Goal: Task Accomplishment & Management: Use online tool/utility

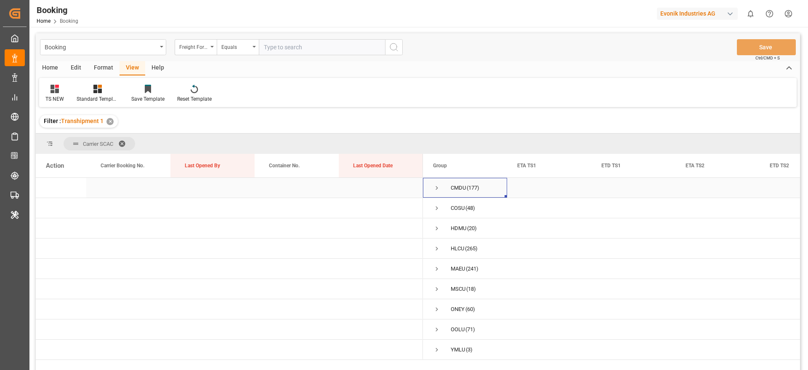
click at [436, 189] on span "Press SPACE to select this row." at bounding box center [437, 188] width 8 height 8
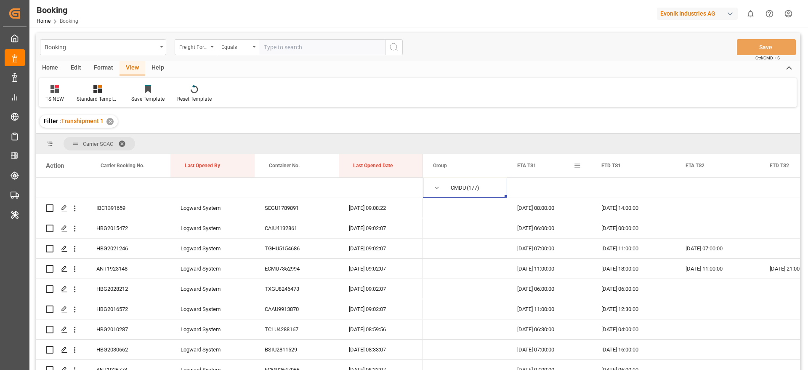
click at [579, 167] on span at bounding box center [578, 166] width 8 height 8
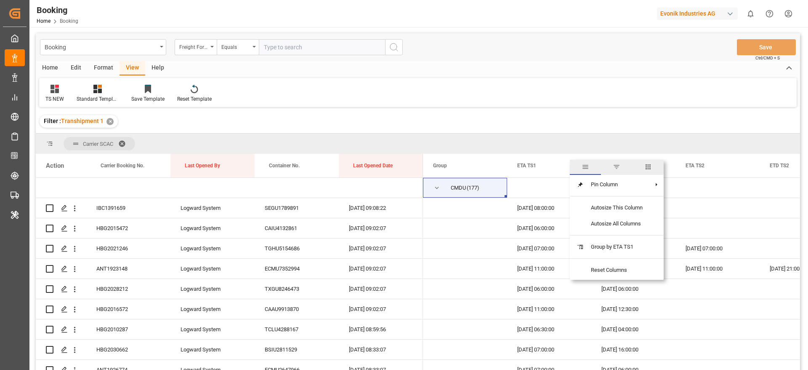
click at [648, 168] on span "columns" at bounding box center [648, 167] width 8 height 8
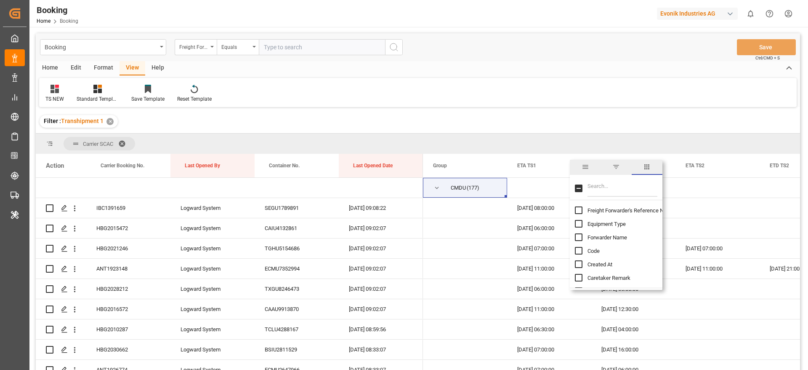
click at [606, 187] on input "Filter Columns Input" at bounding box center [623, 188] width 70 height 17
type input "l"
type input "update"
click at [619, 236] on span "Update Last Opened By" at bounding box center [616, 237] width 56 height 6
checkbox input "false"
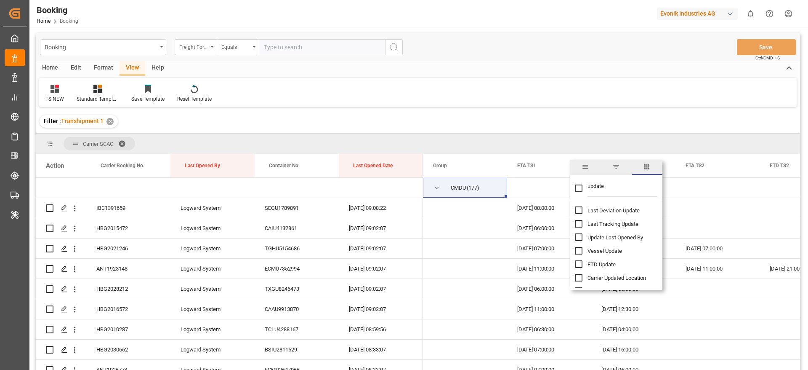
checkbox input "true"
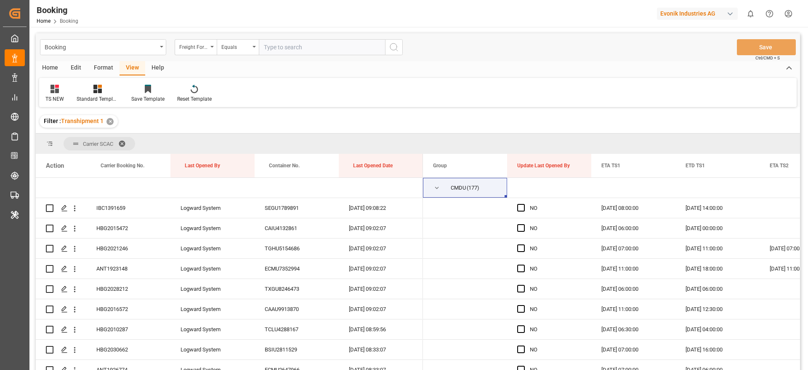
click at [611, 114] on div "Filter : Transhipment 1 ✕" at bounding box center [418, 121] width 764 height 24
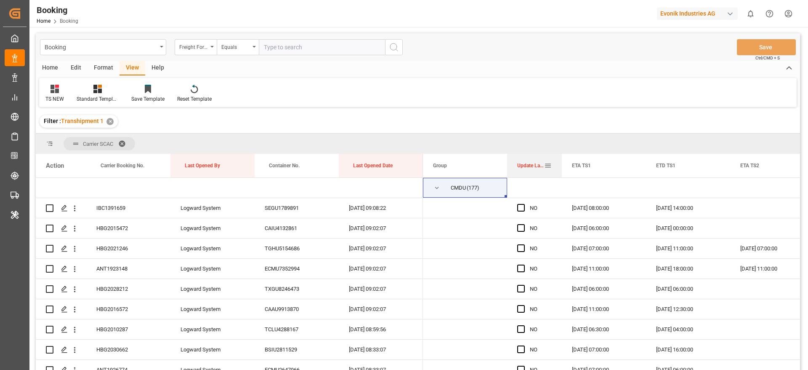
drag, startPoint x: 591, startPoint y: 169, endPoint x: 561, endPoint y: 170, distance: 29.5
click at [561, 170] on div at bounding box center [561, 166] width 3 height 24
click at [522, 208] on span "Press SPACE to select this row." at bounding box center [521, 208] width 8 height 8
click at [524, 204] on input "Press SPACE to select this row." at bounding box center [524, 204] width 0 height 0
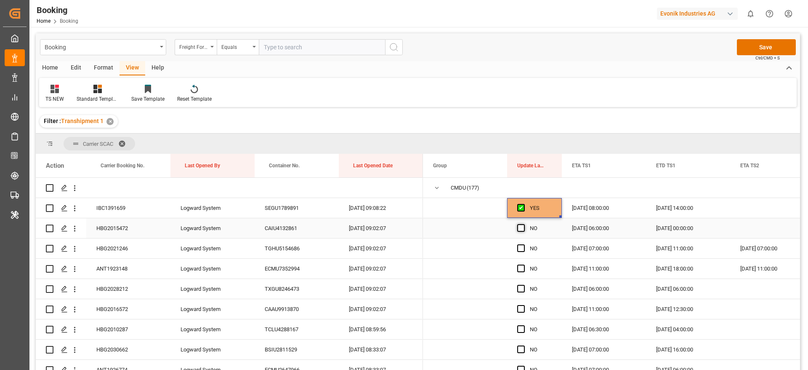
click at [522, 227] on span "Press SPACE to select this row." at bounding box center [521, 228] width 8 height 8
click at [524, 224] on input "Press SPACE to select this row." at bounding box center [524, 224] width 0 height 0
click at [523, 249] on span "Press SPACE to select this row." at bounding box center [521, 248] width 8 height 8
click at [524, 244] on input "Press SPACE to select this row." at bounding box center [524, 244] width 0 height 0
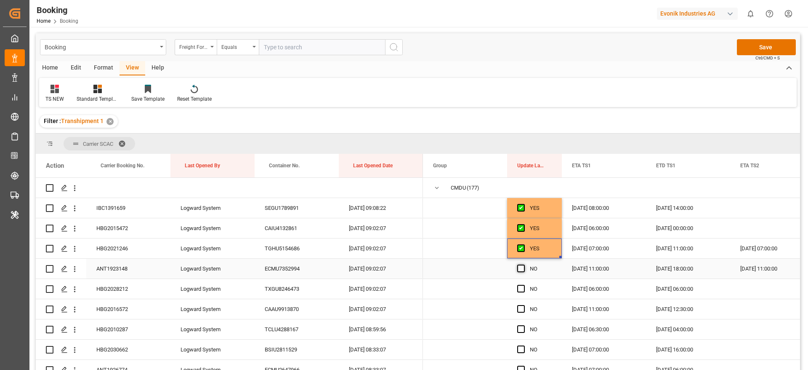
click at [522, 267] on span "Press SPACE to select this row." at bounding box center [521, 268] width 8 height 8
click at [524, 264] on input "Press SPACE to select this row." at bounding box center [524, 264] width 0 height 0
click at [79, 228] on icon "open menu" at bounding box center [74, 228] width 9 height 9
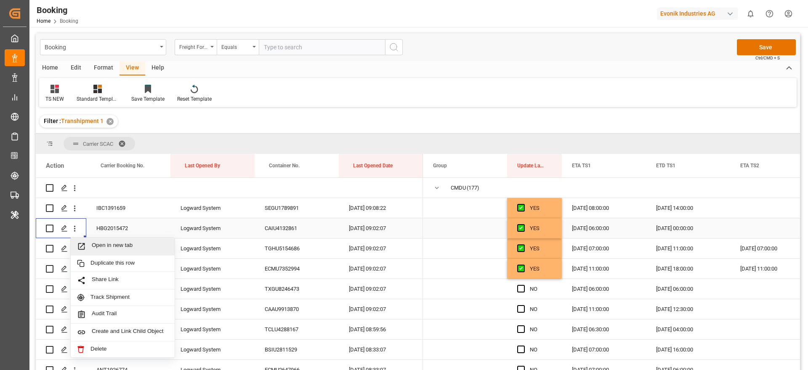
click at [133, 247] on span "Open in new tab" at bounding box center [130, 246] width 77 height 9
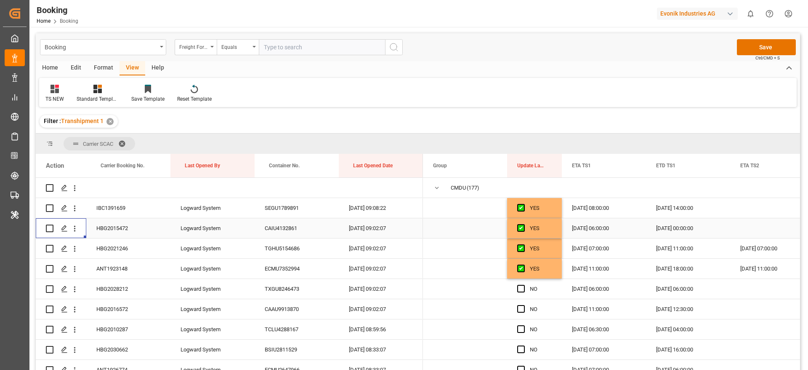
scroll to position [63, 0]
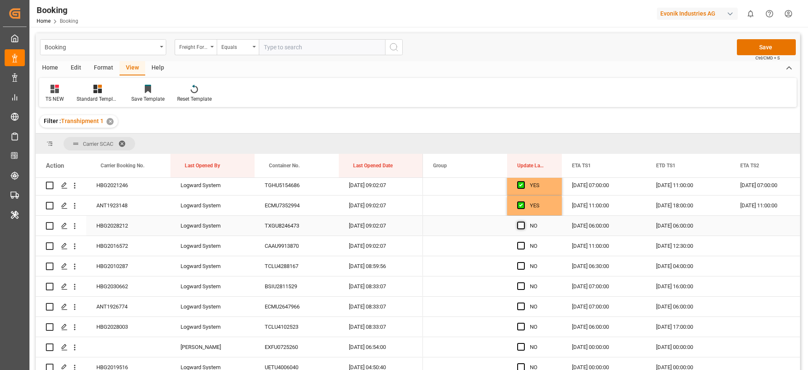
click at [520, 224] on span "Press SPACE to select this row." at bounding box center [521, 225] width 8 height 8
click at [524, 221] on input "Press SPACE to select this row." at bounding box center [524, 221] width 0 height 0
click at [521, 245] on span "Press SPACE to select this row." at bounding box center [521, 246] width 8 height 8
click at [524, 242] on input "Press SPACE to select this row." at bounding box center [524, 242] width 0 height 0
click at [522, 266] on span "Press SPACE to select this row." at bounding box center [521, 266] width 8 height 8
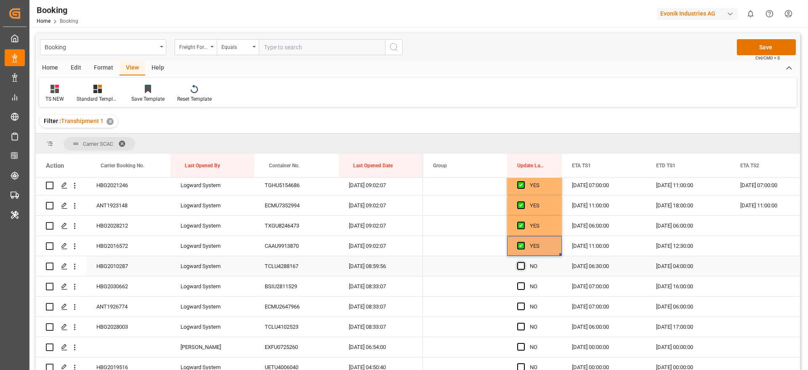
click at [524, 262] on input "Press SPACE to select this row." at bounding box center [524, 262] width 0 height 0
click at [520, 287] on span "Press SPACE to select this row." at bounding box center [521, 286] width 8 height 8
click at [524, 282] on input "Press SPACE to select this row." at bounding box center [524, 282] width 0 height 0
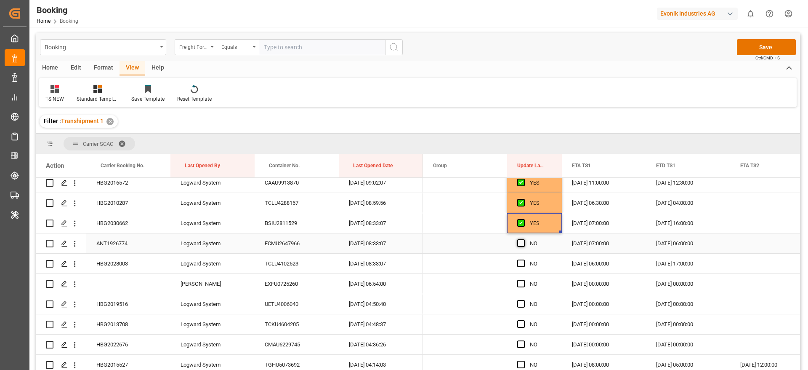
click at [523, 245] on span "Press SPACE to select this row." at bounding box center [521, 243] width 8 height 8
click at [524, 239] on input "Press SPACE to select this row." at bounding box center [524, 239] width 0 height 0
click at [524, 262] on span "Press SPACE to select this row." at bounding box center [521, 263] width 8 height 8
click at [524, 259] on input "Press SPACE to select this row." at bounding box center [524, 259] width 0 height 0
click at [523, 282] on span "Press SPACE to select this row." at bounding box center [521, 284] width 8 height 8
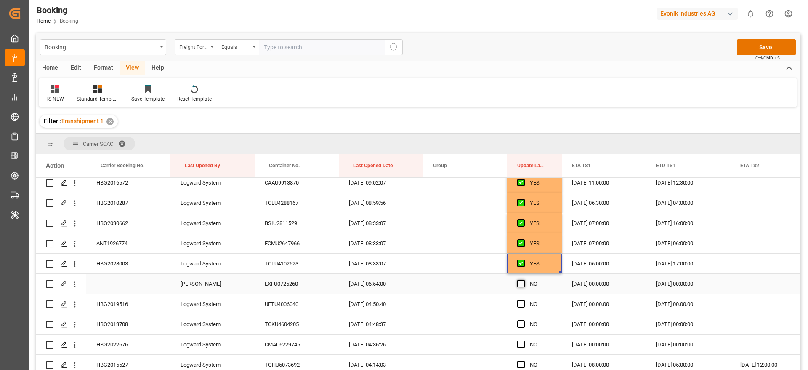
click at [524, 280] on input "Press SPACE to select this row." at bounding box center [524, 280] width 0 height 0
click at [518, 304] on span "Press SPACE to select this row." at bounding box center [521, 304] width 8 height 8
click at [524, 300] on input "Press SPACE to select this row." at bounding box center [524, 300] width 0 height 0
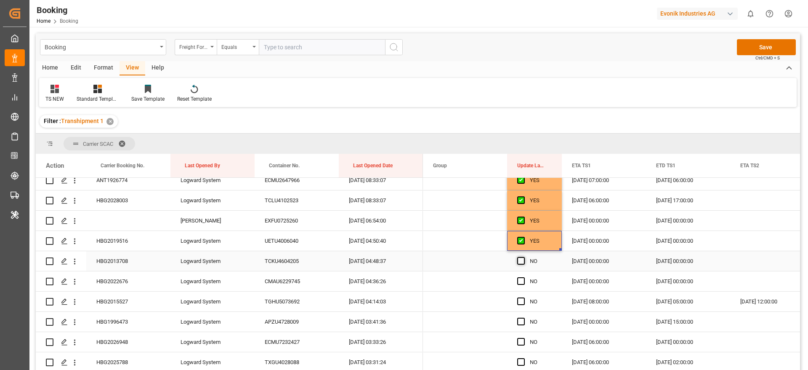
click at [522, 262] on span "Press SPACE to select this row." at bounding box center [521, 261] width 8 height 8
click at [524, 257] on input "Press SPACE to select this row." at bounding box center [524, 257] width 0 height 0
click at [522, 286] on div "Press SPACE to select this row." at bounding box center [523, 281] width 13 height 19
click at [520, 302] on span "Press SPACE to select this row." at bounding box center [521, 301] width 8 height 8
click at [524, 297] on input "Press SPACE to select this row." at bounding box center [524, 297] width 0 height 0
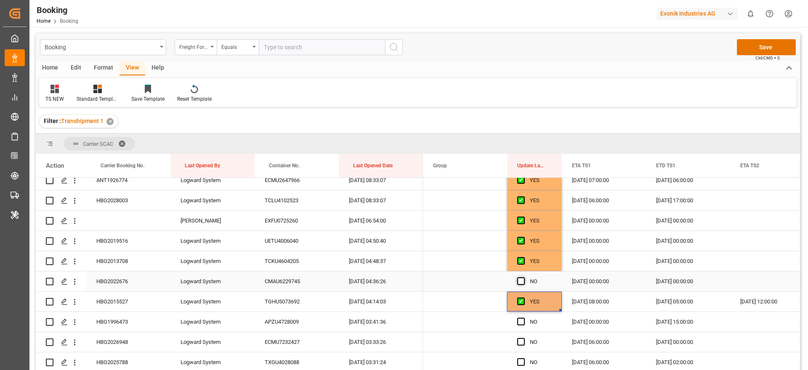
click at [522, 279] on span "Press SPACE to select this row." at bounding box center [521, 281] width 8 height 8
click at [524, 277] on input "Press SPACE to select this row." at bounding box center [524, 277] width 0 height 0
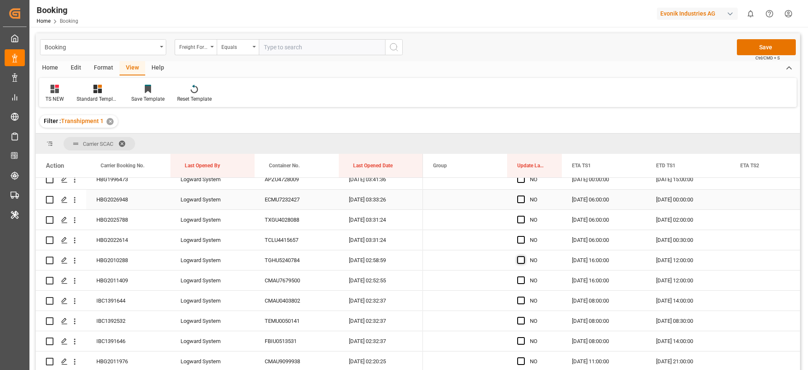
scroll to position [316, 0]
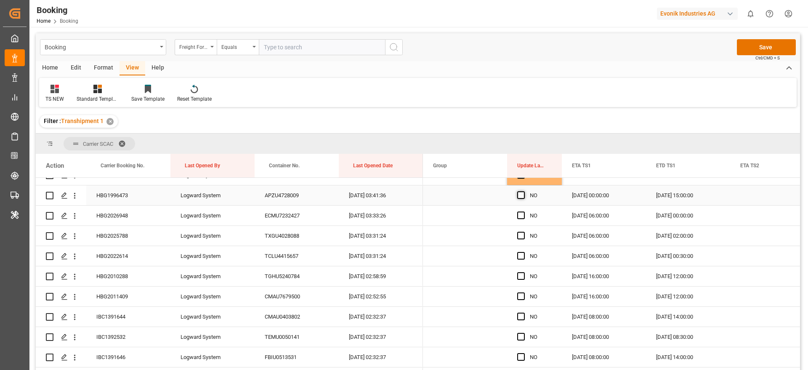
click at [521, 198] on span "Press SPACE to select this row." at bounding box center [521, 195] width 8 height 8
click at [524, 191] on input "Press SPACE to select this row." at bounding box center [524, 191] width 0 height 0
drag, startPoint x: 522, startPoint y: 215, endPoint x: 522, endPoint y: 234, distance: 18.5
click at [522, 216] on span "Press SPACE to select this row." at bounding box center [521, 215] width 8 height 8
click at [524, 211] on input "Press SPACE to select this row." at bounding box center [524, 211] width 0 height 0
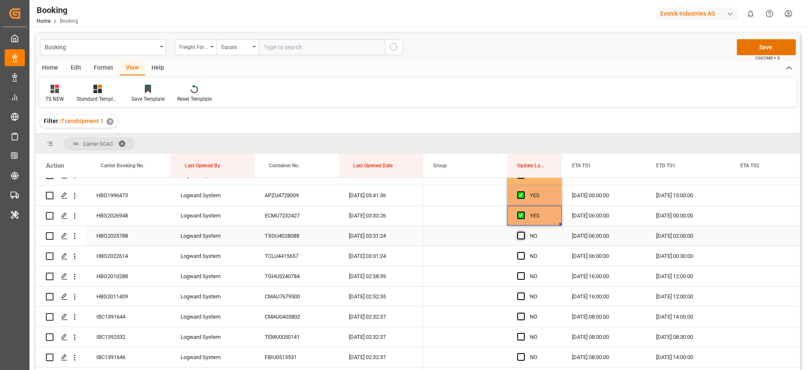
click at [522, 234] on span "Press SPACE to select this row." at bounding box center [521, 236] width 8 height 8
click at [524, 232] on input "Press SPACE to select this row." at bounding box center [524, 232] width 0 height 0
click at [522, 252] on span "Press SPACE to select this row." at bounding box center [521, 256] width 8 height 8
click at [524, 252] on input "Press SPACE to select this row." at bounding box center [524, 252] width 0 height 0
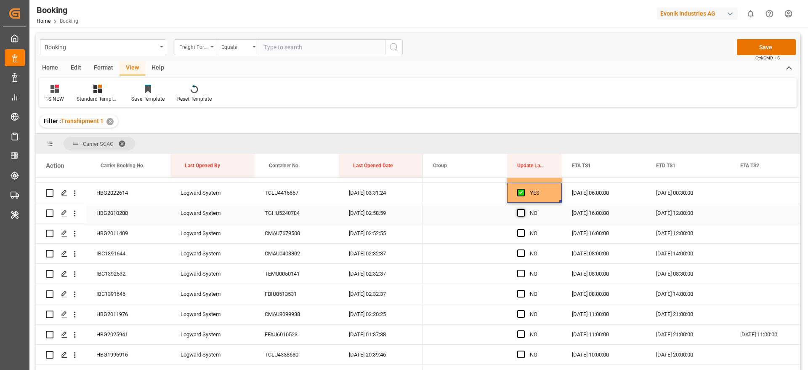
click at [523, 213] on span "Press SPACE to select this row." at bounding box center [521, 213] width 8 height 8
click at [524, 209] on input "Press SPACE to select this row." at bounding box center [524, 209] width 0 height 0
click at [523, 232] on span "Press SPACE to select this row." at bounding box center [521, 233] width 8 height 8
click at [524, 229] on input "Press SPACE to select this row." at bounding box center [524, 229] width 0 height 0
click at [522, 252] on span "Press SPACE to select this row." at bounding box center [521, 253] width 8 height 8
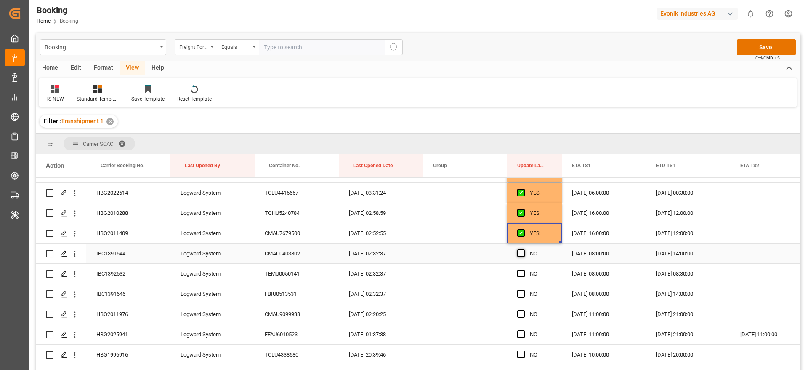
click at [524, 249] on input "Press SPACE to select this row." at bounding box center [524, 249] width 0 height 0
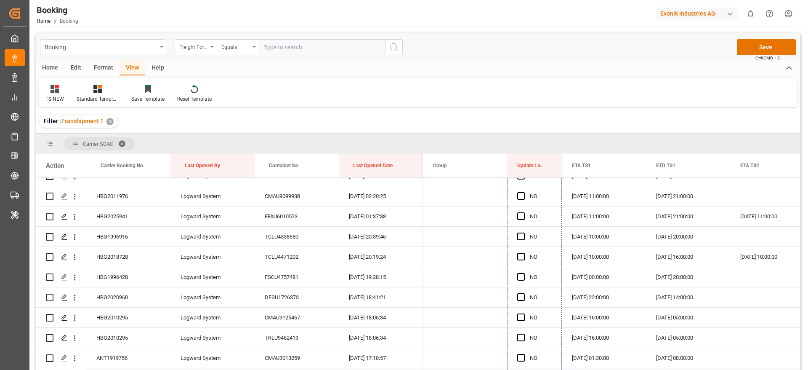
scroll to position [514, 0]
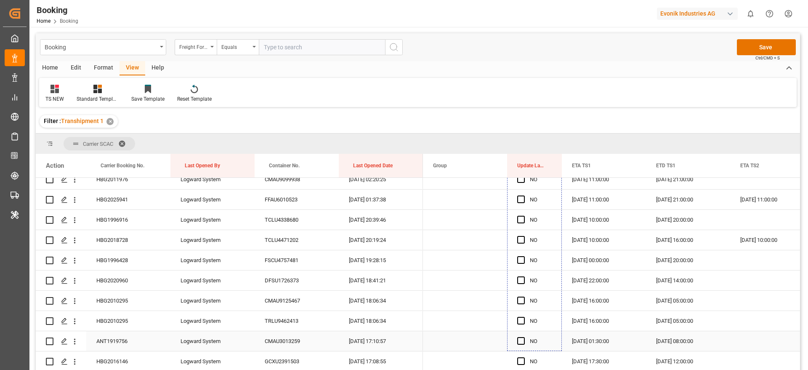
drag, startPoint x: 560, startPoint y: 261, endPoint x: 550, endPoint y: 340, distance: 79.4
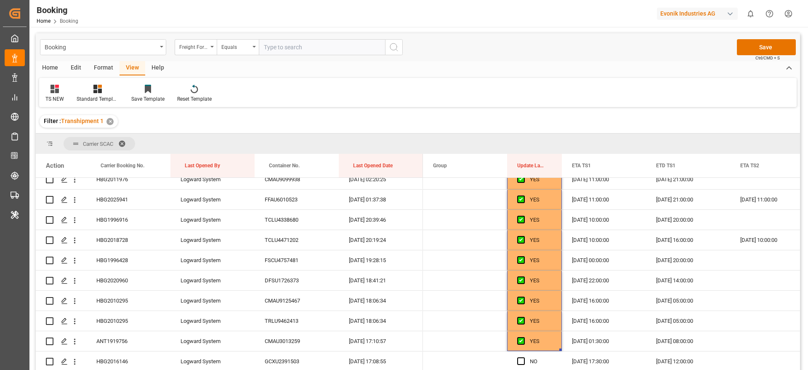
scroll to position [640, 0]
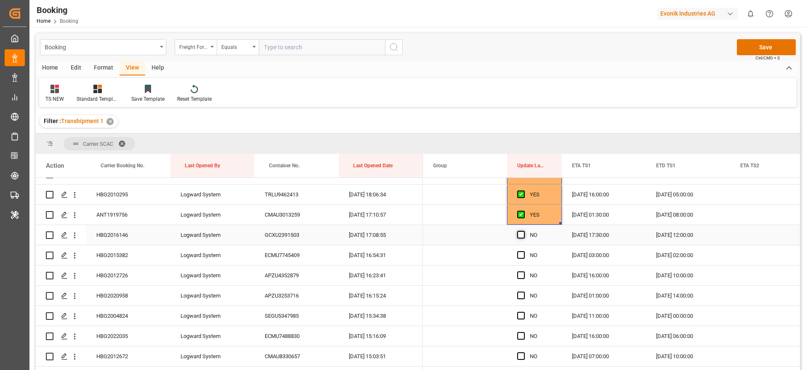
click at [522, 233] on span "Press SPACE to select this row." at bounding box center [521, 235] width 8 height 8
click at [524, 231] on input "Press SPACE to select this row." at bounding box center [524, 231] width 0 height 0
click at [522, 253] on span "Press SPACE to select this row." at bounding box center [521, 255] width 8 height 8
click at [524, 251] on input "Press SPACE to select this row." at bounding box center [524, 251] width 0 height 0
click at [521, 275] on span "Press SPACE to select this row." at bounding box center [521, 275] width 8 height 8
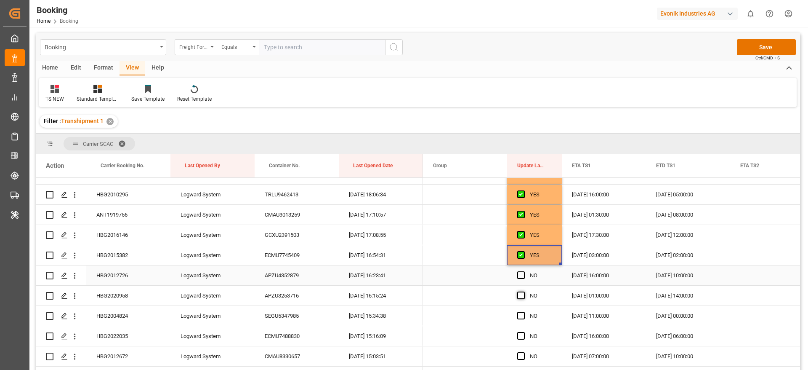
click at [524, 271] on input "Press SPACE to select this row." at bounding box center [524, 271] width 0 height 0
click at [519, 295] on span "Press SPACE to select this row." at bounding box center [521, 295] width 8 height 8
click at [524, 291] on input "Press SPACE to select this row." at bounding box center [524, 291] width 0 height 0
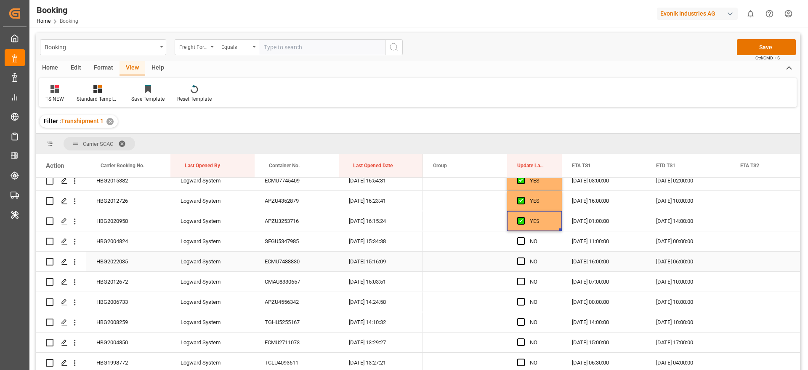
scroll to position [703, 0]
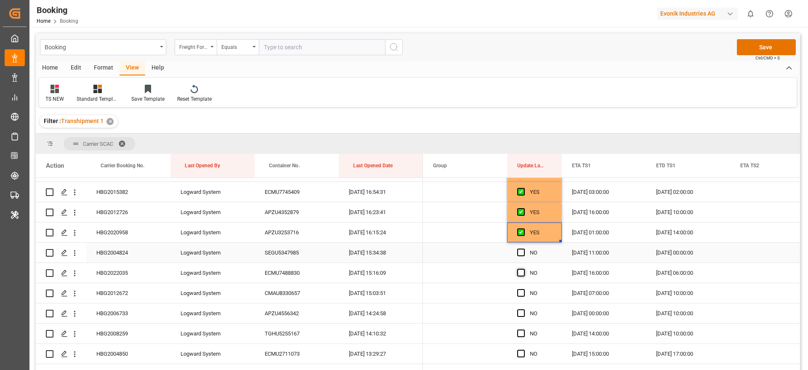
click at [522, 253] on span "Press SPACE to select this row." at bounding box center [521, 252] width 8 height 8
click at [524, 248] on input "Press SPACE to select this row." at bounding box center [524, 248] width 0 height 0
click at [521, 270] on span "Press SPACE to select this row." at bounding box center [521, 273] width 8 height 8
click at [524, 269] on input "Press SPACE to select this row." at bounding box center [524, 269] width 0 height 0
click at [521, 294] on span "Press SPACE to select this row." at bounding box center [521, 293] width 8 height 8
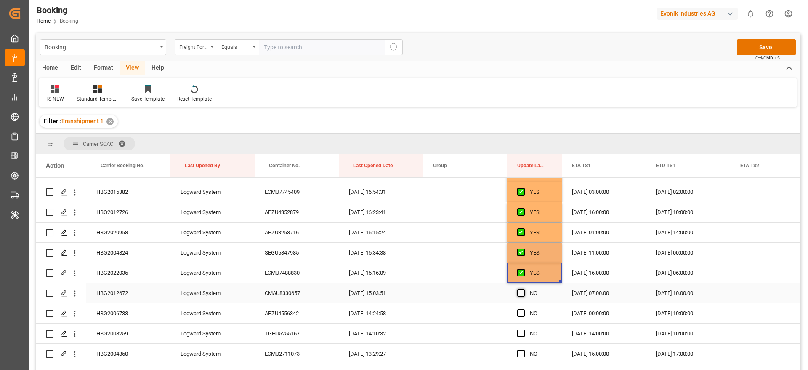
click at [524, 289] on input "Press SPACE to select this row." at bounding box center [524, 289] width 0 height 0
click at [519, 309] on span "Press SPACE to select this row." at bounding box center [521, 313] width 8 height 8
click at [524, 309] on input "Press SPACE to select this row." at bounding box center [524, 309] width 0 height 0
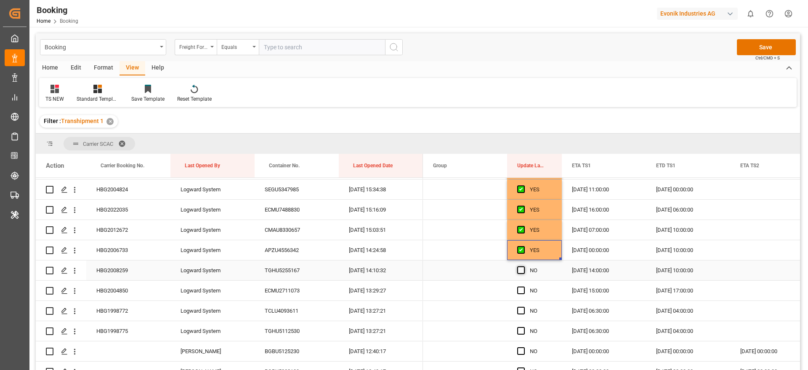
click at [523, 271] on span "Press SPACE to select this row." at bounding box center [521, 270] width 8 height 8
click at [524, 266] on input "Press SPACE to select this row." at bounding box center [524, 266] width 0 height 0
click at [523, 292] on span "Press SPACE to select this row." at bounding box center [521, 290] width 8 height 8
click at [524, 286] on input "Press SPACE to select this row." at bounding box center [524, 286] width 0 height 0
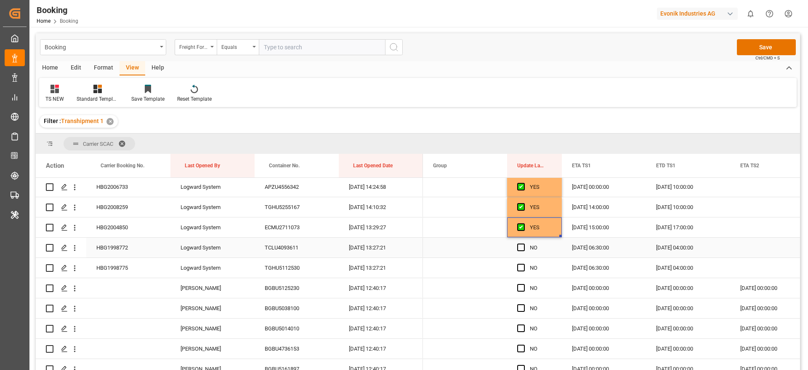
scroll to position [892, 0]
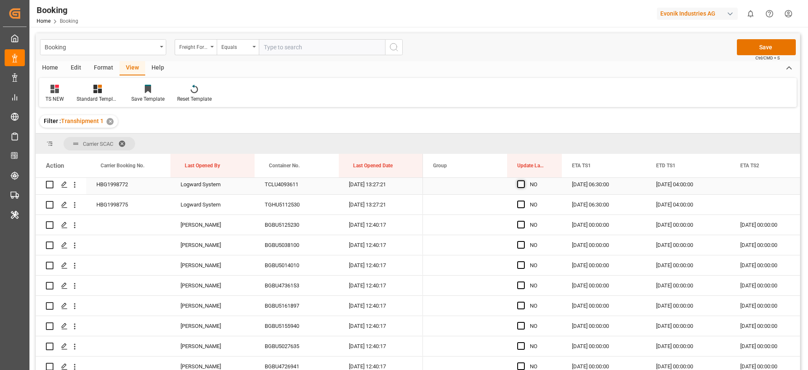
click at [522, 186] on span "Press SPACE to select this row." at bounding box center [521, 184] width 8 height 8
click at [524, 180] on input "Press SPACE to select this row." at bounding box center [524, 180] width 0 height 0
click at [522, 202] on span "Press SPACE to select this row." at bounding box center [521, 204] width 8 height 8
click at [524, 200] on input "Press SPACE to select this row." at bounding box center [524, 200] width 0 height 0
click at [522, 226] on span "Press SPACE to select this row." at bounding box center [521, 225] width 8 height 8
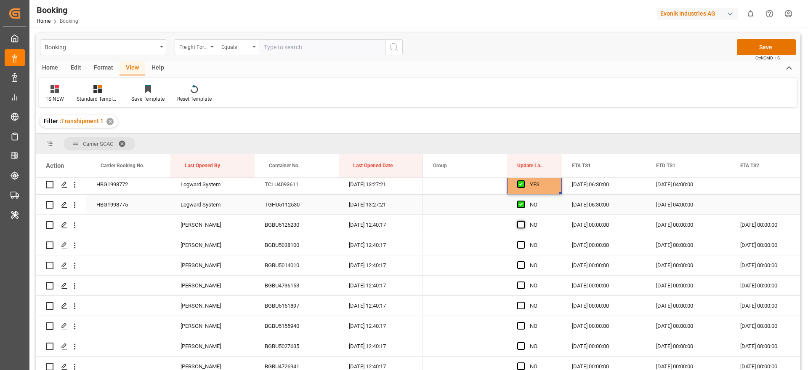
click at [524, 221] on input "Press SPACE to select this row." at bounding box center [524, 221] width 0 height 0
drag, startPoint x: 520, startPoint y: 243, endPoint x: 519, endPoint y: 263, distance: 19.8
click at [520, 244] on span "Press SPACE to select this row." at bounding box center [521, 245] width 8 height 8
click at [524, 241] on input "Press SPACE to select this row." at bounding box center [524, 241] width 0 height 0
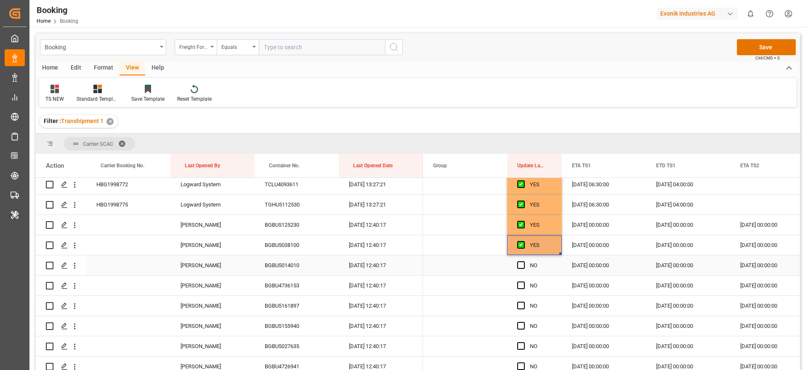
click at [519, 264] on span "Press SPACE to select this row." at bounding box center [521, 265] width 8 height 8
click at [524, 261] on input "Press SPACE to select this row." at bounding box center [524, 261] width 0 height 0
click at [518, 285] on span "Press SPACE to select this row." at bounding box center [521, 285] width 8 height 8
click at [524, 281] on input "Press SPACE to select this row." at bounding box center [524, 281] width 0 height 0
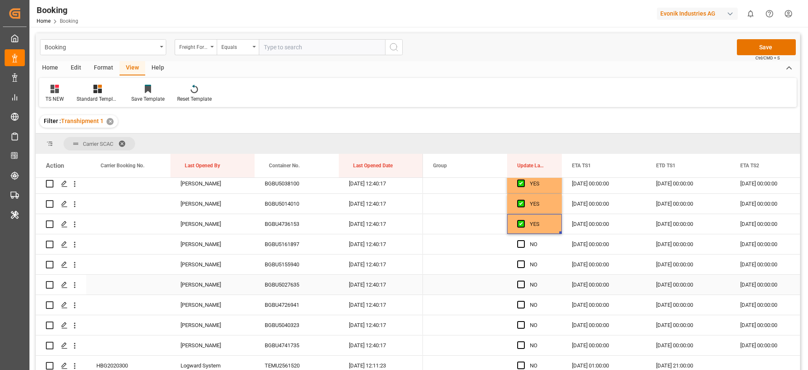
scroll to position [956, 0]
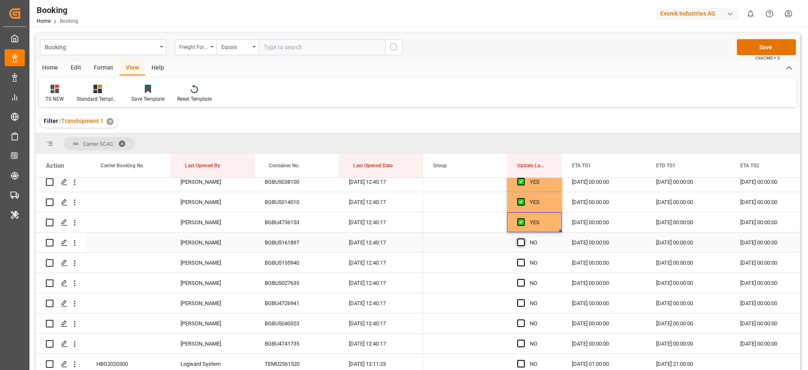
click at [524, 243] on span "Press SPACE to select this row." at bounding box center [521, 242] width 8 height 8
click at [524, 238] on input "Press SPACE to select this row." at bounding box center [524, 238] width 0 height 0
click at [521, 265] on span "Press SPACE to select this row." at bounding box center [521, 262] width 8 height 8
click at [524, 258] on input "Press SPACE to select this row." at bounding box center [524, 258] width 0 height 0
click at [520, 280] on span "Press SPACE to select this row." at bounding box center [521, 283] width 8 height 8
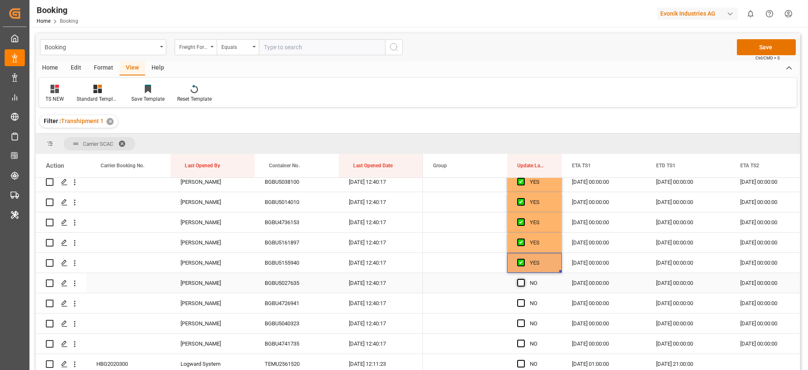
click at [524, 279] on input "Press SPACE to select this row." at bounding box center [524, 279] width 0 height 0
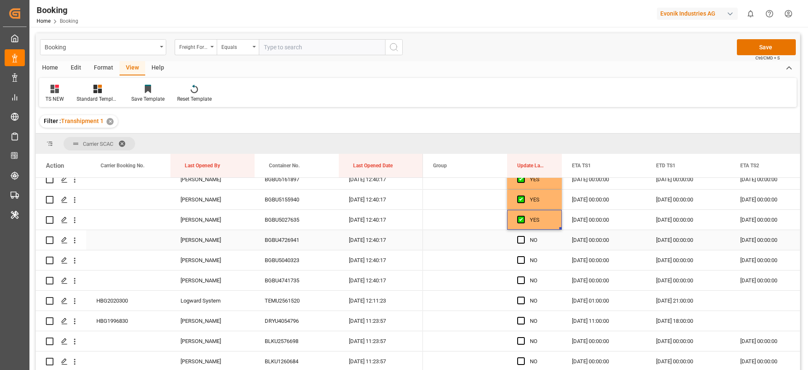
click at [522, 243] on span "Press SPACE to select this row." at bounding box center [521, 240] width 8 height 8
click at [524, 236] on input "Press SPACE to select this row." at bounding box center [524, 236] width 0 height 0
click at [524, 258] on span "Press SPACE to select this row." at bounding box center [521, 260] width 8 height 8
click at [524, 256] on input "Press SPACE to select this row." at bounding box center [524, 256] width 0 height 0
click at [525, 280] on div "Press SPACE to select this row." at bounding box center [523, 280] width 13 height 19
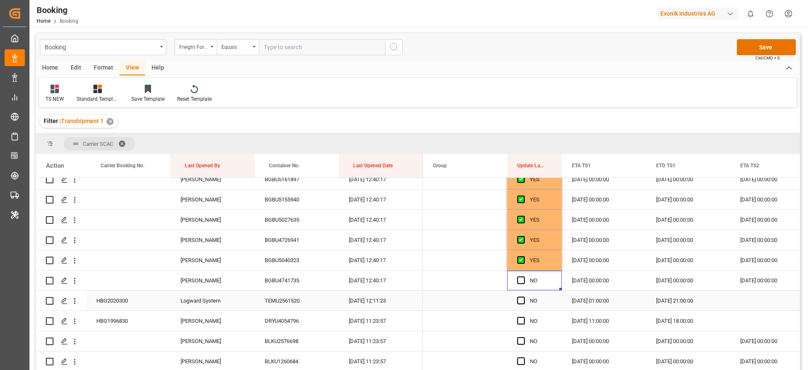
drag, startPoint x: 522, startPoint y: 298, endPoint x: 520, endPoint y: 306, distance: 7.8
click at [522, 299] on span "Press SPACE to select this row." at bounding box center [521, 300] width 8 height 8
click at [524, 296] on input "Press SPACE to select this row." at bounding box center [524, 296] width 0 height 0
click at [518, 317] on span "Press SPACE to select this row." at bounding box center [521, 321] width 8 height 8
click at [524, 317] on input "Press SPACE to select this row." at bounding box center [524, 317] width 0 height 0
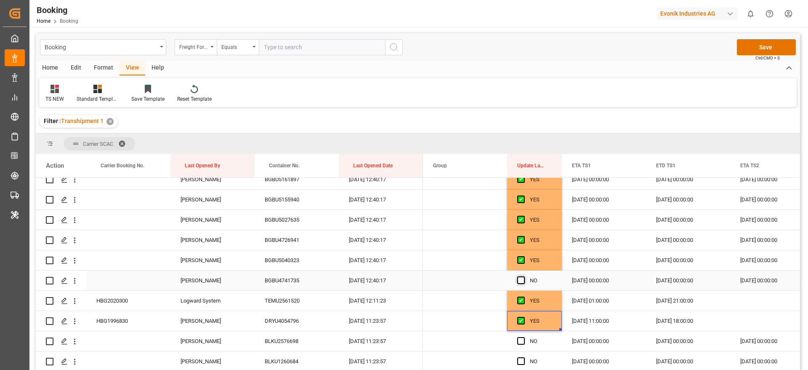
click at [523, 282] on span "Press SPACE to select this row." at bounding box center [521, 280] width 8 height 8
click at [524, 276] on input "Press SPACE to select this row." at bounding box center [524, 276] width 0 height 0
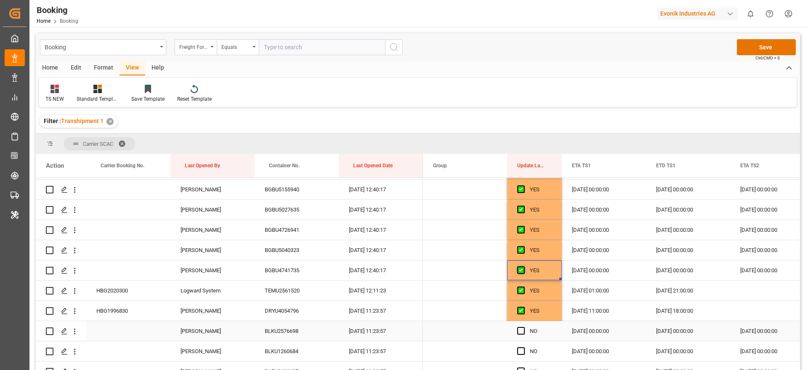
scroll to position [1082, 0]
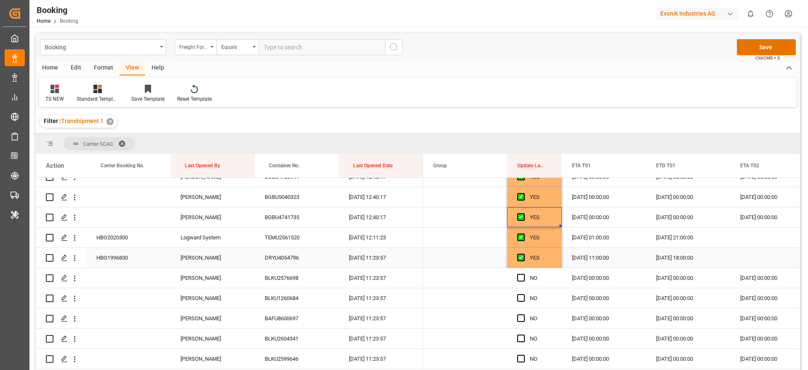
click at [75, 258] on icon "open menu" at bounding box center [75, 258] width 2 height 6
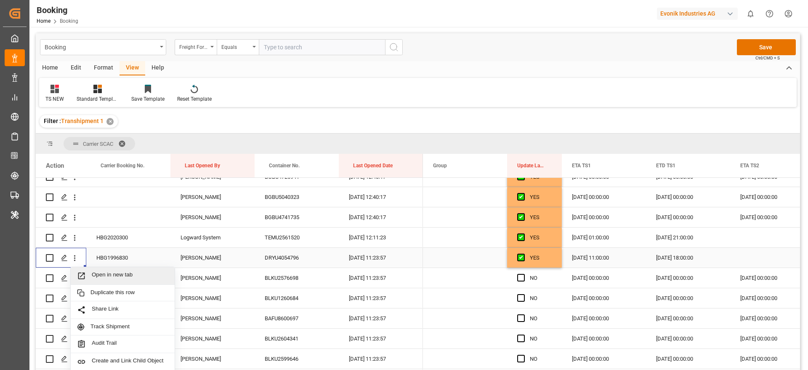
click at [124, 274] on span "Open in new tab" at bounding box center [130, 275] width 77 height 9
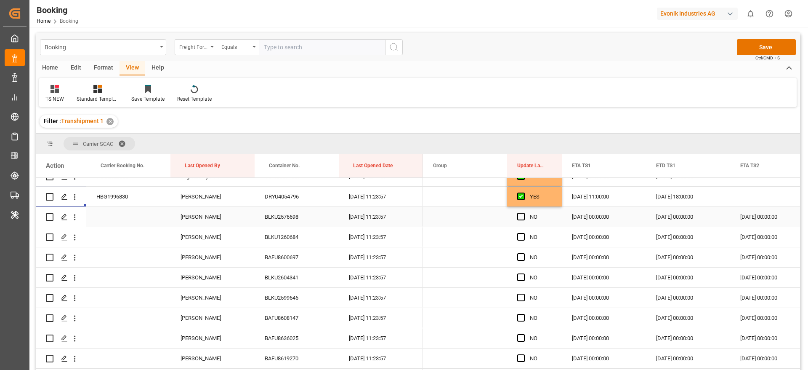
scroll to position [1145, 0]
click at [518, 216] on span "Press SPACE to select this row." at bounding box center [521, 214] width 8 height 8
click at [524, 210] on input "Press SPACE to select this row." at bounding box center [524, 210] width 0 height 0
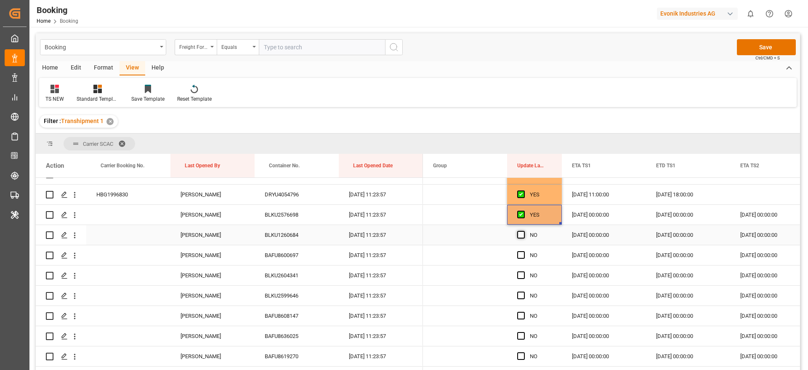
click at [522, 234] on span "Press SPACE to select this row." at bounding box center [521, 235] width 8 height 8
click at [524, 231] on input "Press SPACE to select this row." at bounding box center [524, 231] width 0 height 0
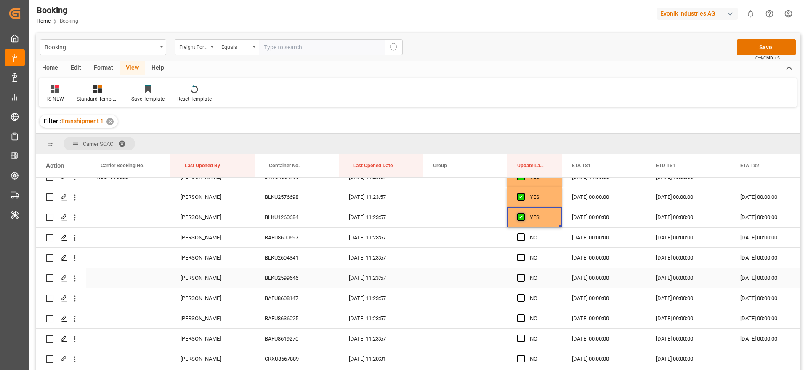
scroll to position [1208, 0]
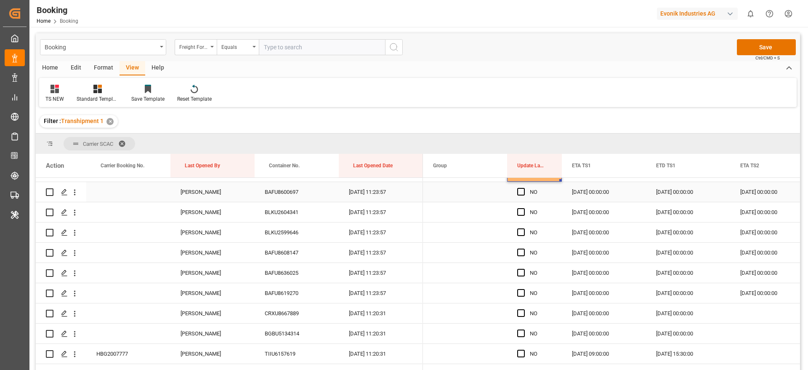
click at [521, 195] on span "Press SPACE to select this row." at bounding box center [521, 192] width 8 height 8
click at [524, 188] on input "Press SPACE to select this row." at bounding box center [524, 188] width 0 height 0
click at [522, 210] on span "Press SPACE to select this row." at bounding box center [521, 212] width 8 height 8
click at [524, 208] on input "Press SPACE to select this row." at bounding box center [524, 208] width 0 height 0
click at [522, 229] on span "Press SPACE to select this row." at bounding box center [521, 232] width 8 height 8
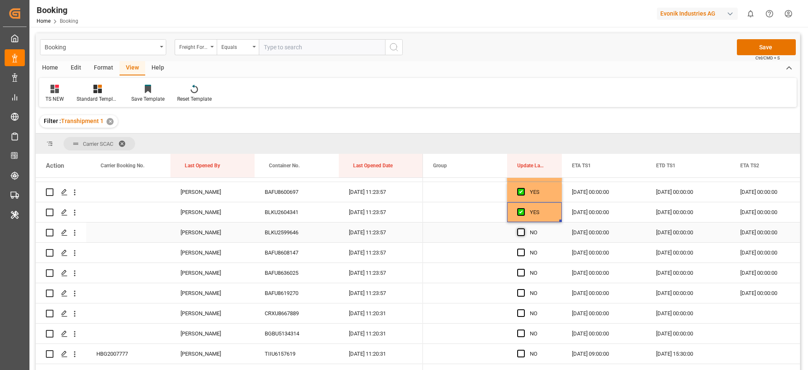
click at [524, 228] on input "Press SPACE to select this row." at bounding box center [524, 228] width 0 height 0
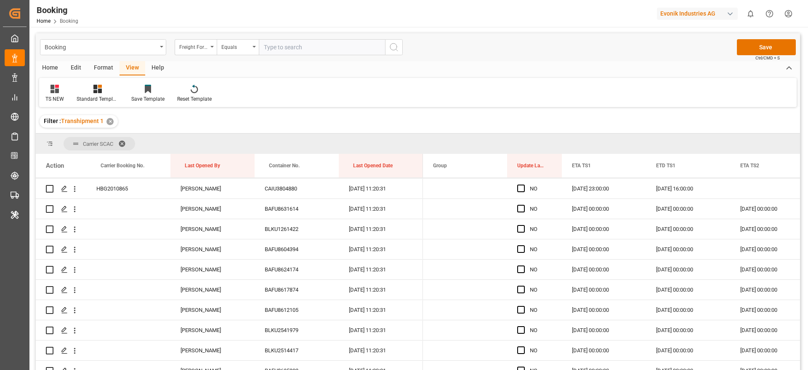
scroll to position [1882, 0]
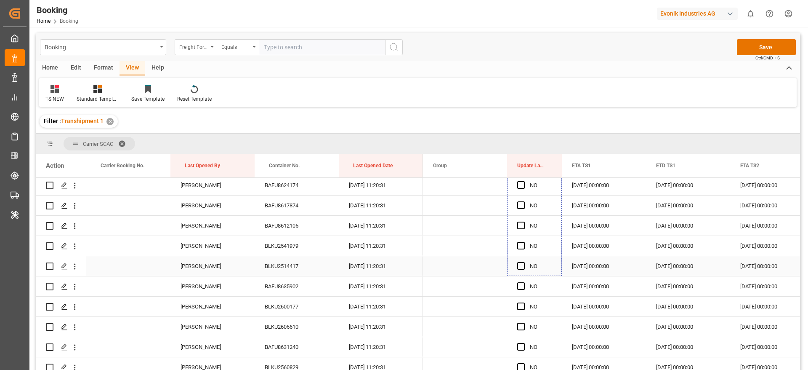
drag, startPoint x: 559, startPoint y: 241, endPoint x: 530, endPoint y: 263, distance: 37.3
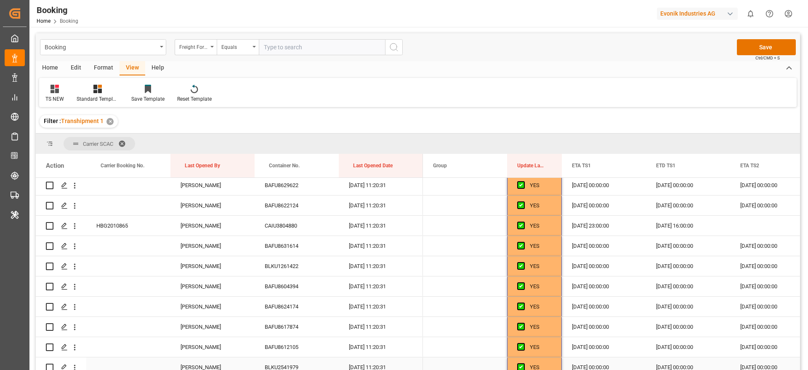
scroll to position [1755, 0]
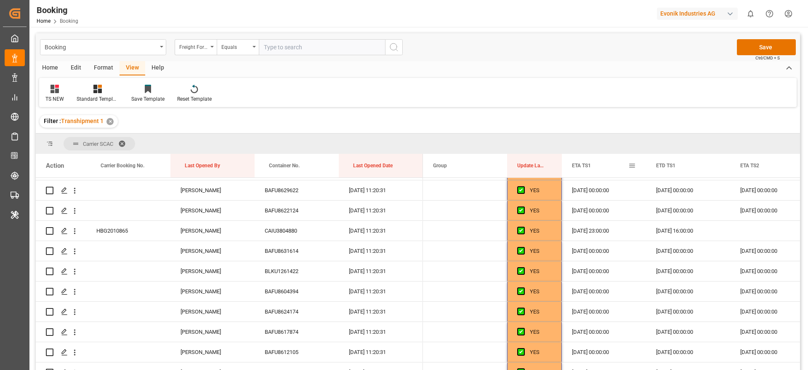
click at [633, 165] on span at bounding box center [632, 166] width 8 height 8
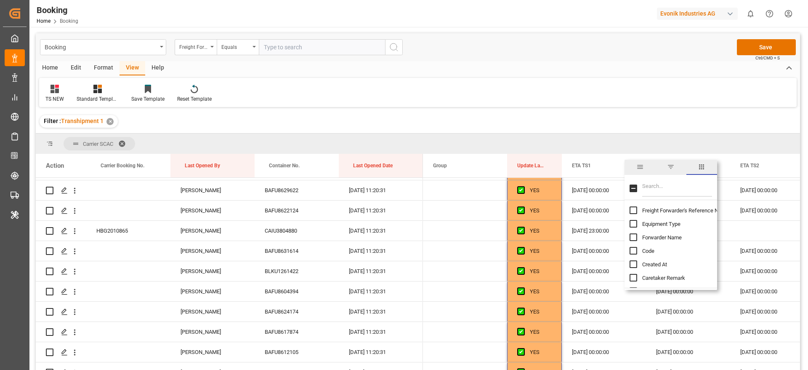
click at [654, 186] on input "Filter Columns Input" at bounding box center [677, 188] width 70 height 17
type input "ata"
click at [645, 264] on span "ATA TS1" at bounding box center [652, 264] width 20 height 6
checkbox input "false"
checkbox input "true"
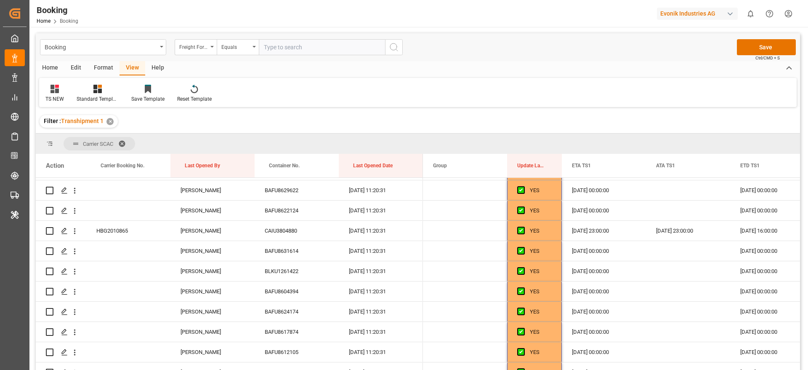
click at [632, 101] on div "TS NEW Standard Templates Save Template Reset Template" at bounding box center [418, 92] width 758 height 29
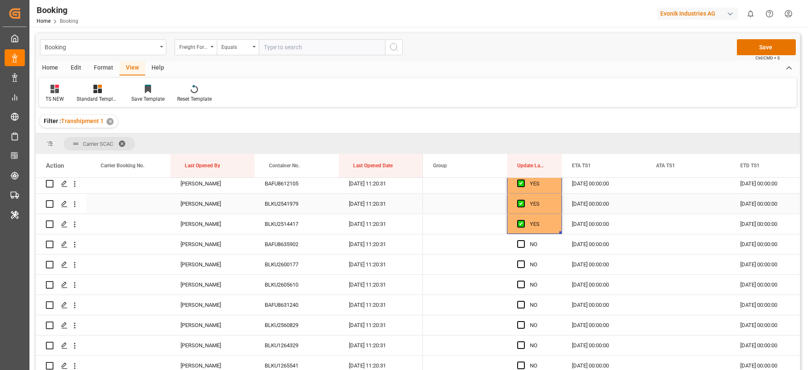
scroll to position [1945, 0]
click at [529, 224] on div "Press SPACE to select this row." at bounding box center [523, 222] width 13 height 19
click at [523, 224] on span "Press SPACE to select this row." at bounding box center [521, 223] width 8 height 8
click at [524, 219] on input "Press SPACE to select this row." at bounding box center [524, 219] width 0 height 0
click at [522, 242] on span "Press SPACE to select this row." at bounding box center [521, 243] width 8 height 8
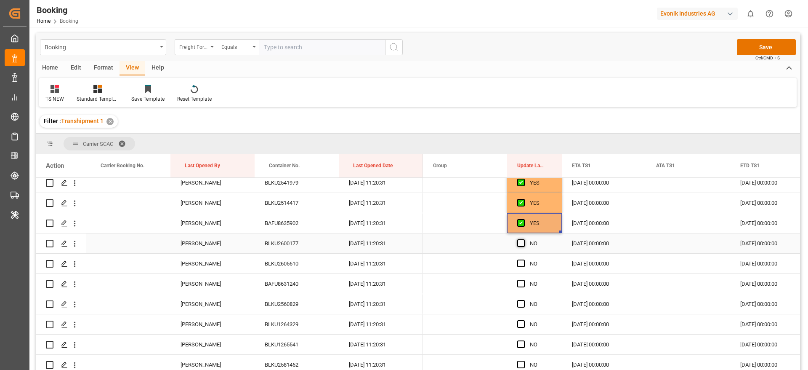
click at [524, 239] on input "Press SPACE to select this row." at bounding box center [524, 239] width 0 height 0
click at [522, 266] on span "Press SPACE to select this row." at bounding box center [521, 263] width 8 height 8
click at [524, 259] on input "Press SPACE to select this row." at bounding box center [524, 259] width 0 height 0
click at [519, 286] on span "Press SPACE to select this row." at bounding box center [521, 284] width 8 height 8
click at [524, 280] on input "Press SPACE to select this row." at bounding box center [524, 280] width 0 height 0
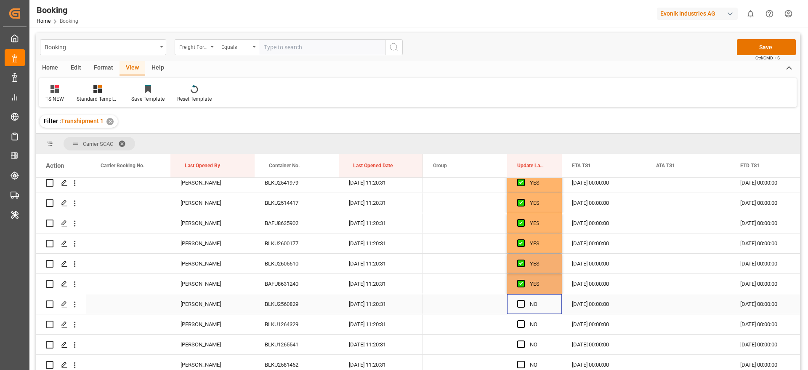
click at [522, 308] on div "Press SPACE to select this row." at bounding box center [523, 303] width 13 height 19
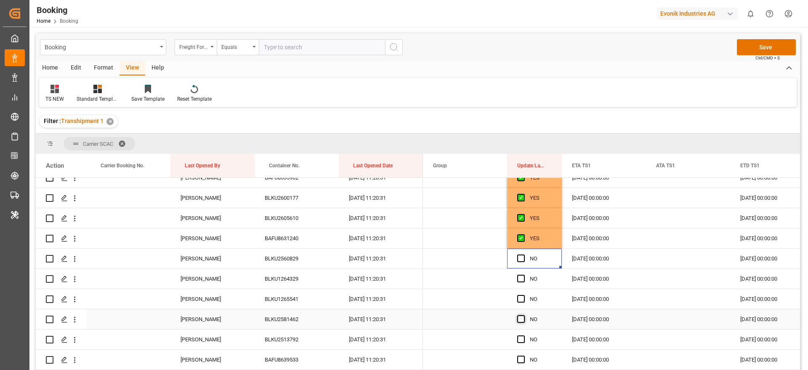
scroll to position [2008, 0]
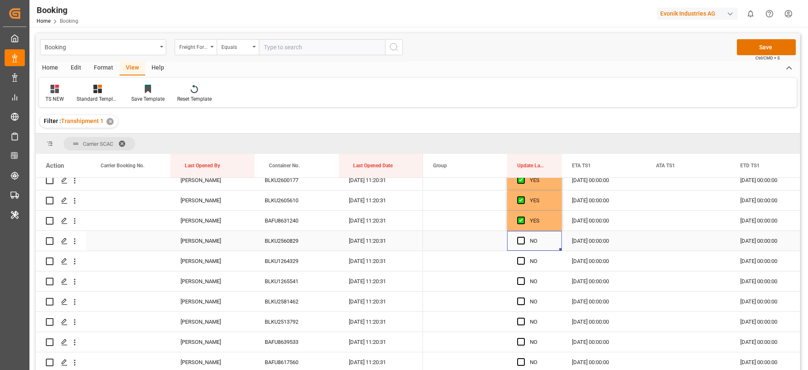
click at [521, 240] on span "Press SPACE to select this row." at bounding box center [521, 241] width 8 height 8
click at [524, 237] on input "Press SPACE to select this row." at bounding box center [524, 237] width 0 height 0
click at [521, 262] on span "Press SPACE to select this row." at bounding box center [521, 261] width 8 height 8
click at [524, 257] on input "Press SPACE to select this row." at bounding box center [524, 257] width 0 height 0
click at [521, 281] on span "Press SPACE to select this row." at bounding box center [521, 281] width 8 height 8
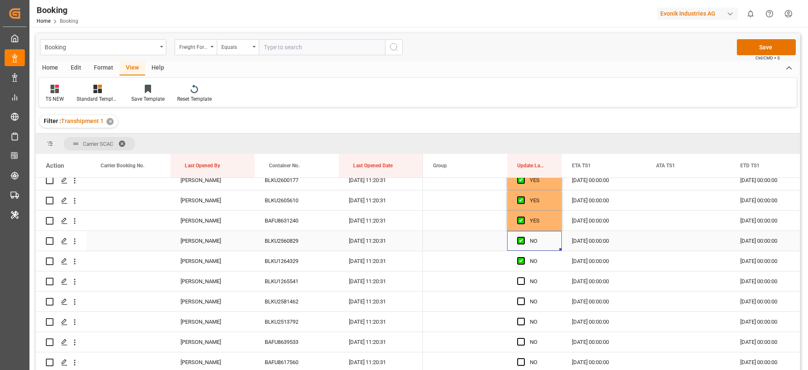
click at [524, 277] on input "Press SPACE to select this row." at bounding box center [524, 277] width 0 height 0
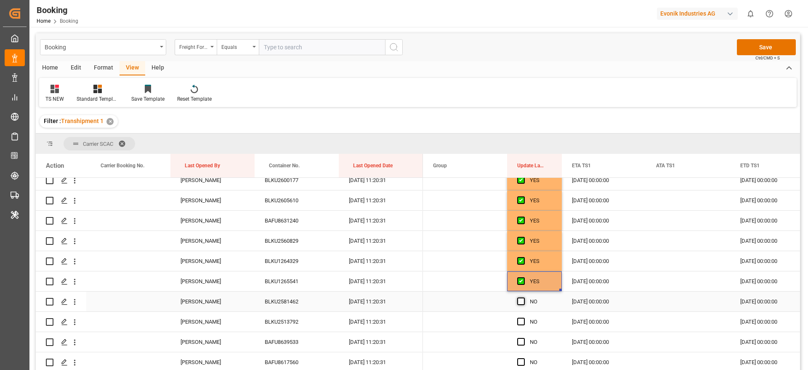
click at [521, 302] on span "Press SPACE to select this row." at bounding box center [521, 301] width 8 height 8
click at [524, 297] on input "Press SPACE to select this row." at bounding box center [524, 297] width 0 height 0
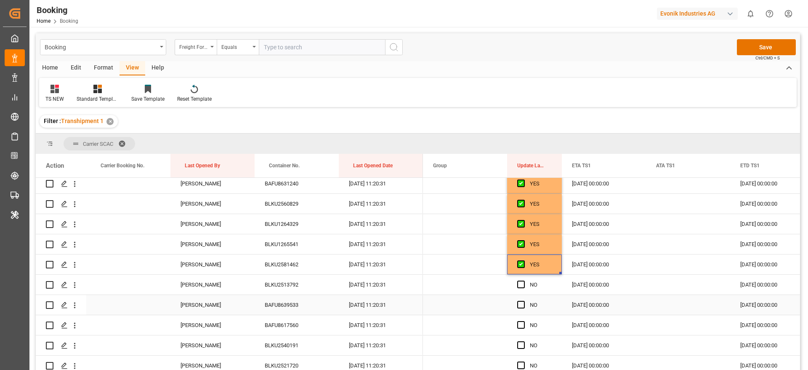
scroll to position [2071, 0]
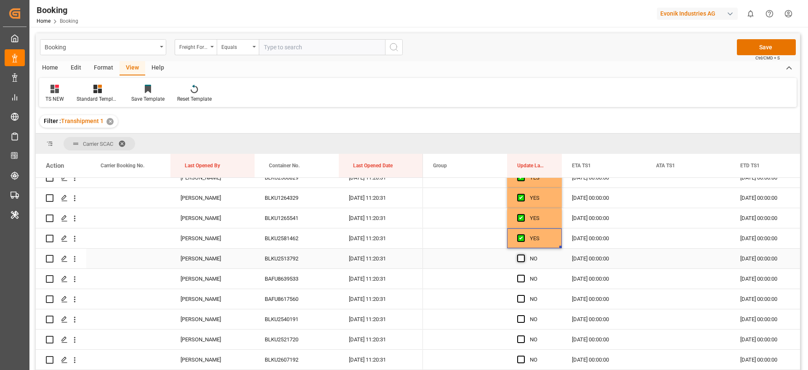
click at [523, 261] on span "Press SPACE to select this row." at bounding box center [521, 258] width 8 height 8
click at [524, 254] on input "Press SPACE to select this row." at bounding box center [524, 254] width 0 height 0
click at [522, 278] on span "Press SPACE to select this row." at bounding box center [521, 278] width 8 height 8
click at [524, 274] on input "Press SPACE to select this row." at bounding box center [524, 274] width 0 height 0
click at [751, 50] on button "Save" at bounding box center [766, 47] width 59 height 16
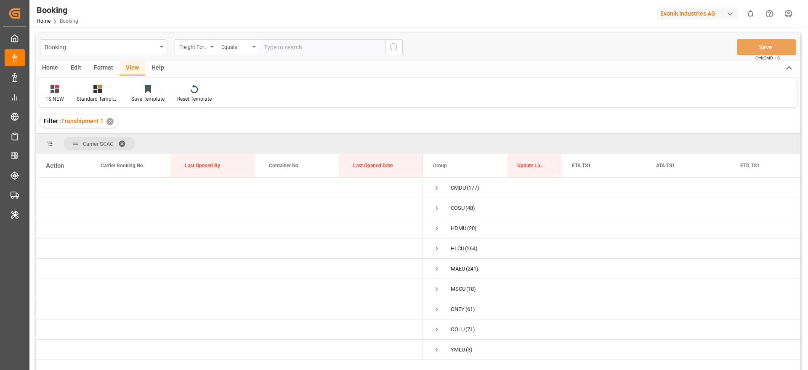
scroll to position [0, 0]
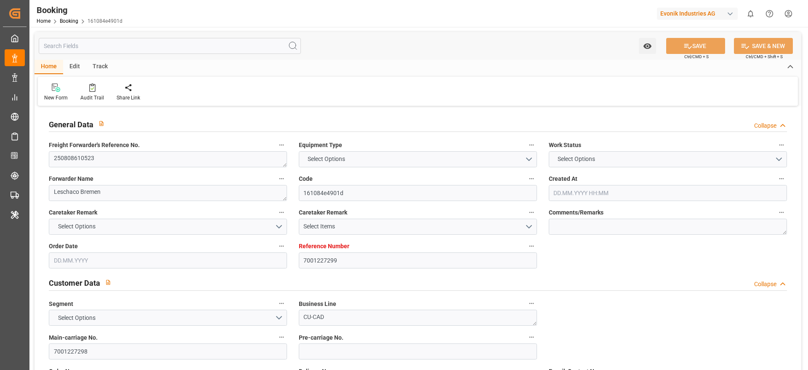
type input "7001227299"
type input "9839143"
type input "CMACGM"
type input "CMA CGM Group"
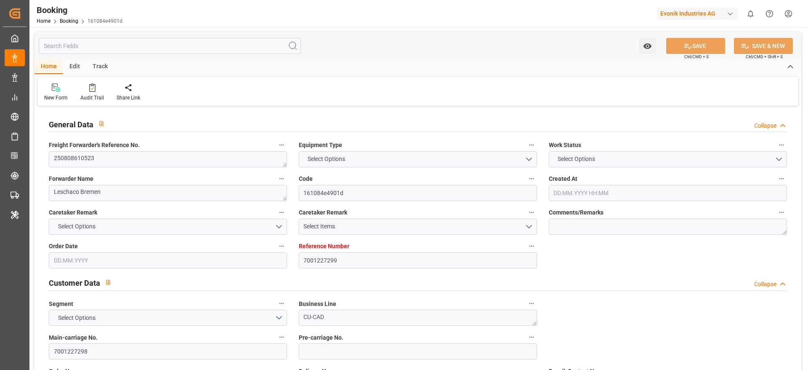
type input "BEANR"
type input "JPYOK"
type input "MYPKG"
type input "0"
type input "BEANR"
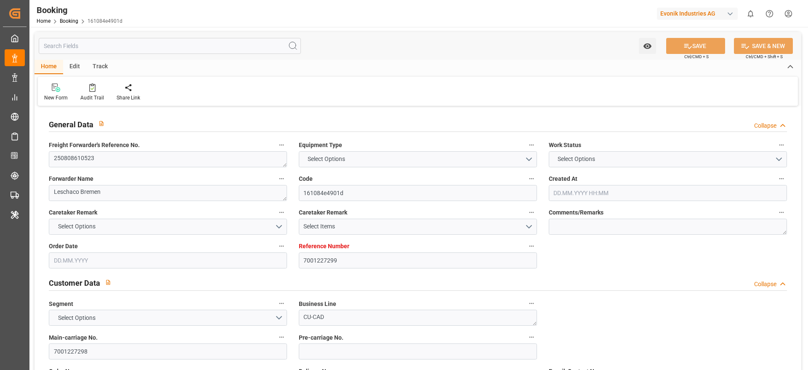
type input "JPYOK"
type input "9631137"
type input "21.07.2025 06:24"
type input "21.07.2025"
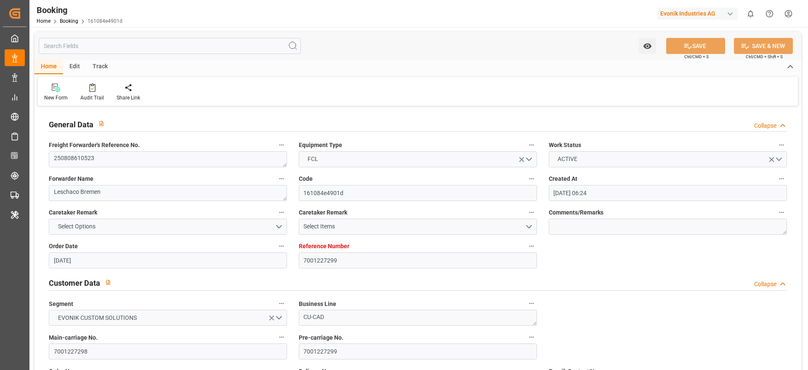
type input "03.10.2025"
type input "01.08.2025"
type input "29.08.2025 00:00"
type input "21.07.2025"
type input "20.08.2025"
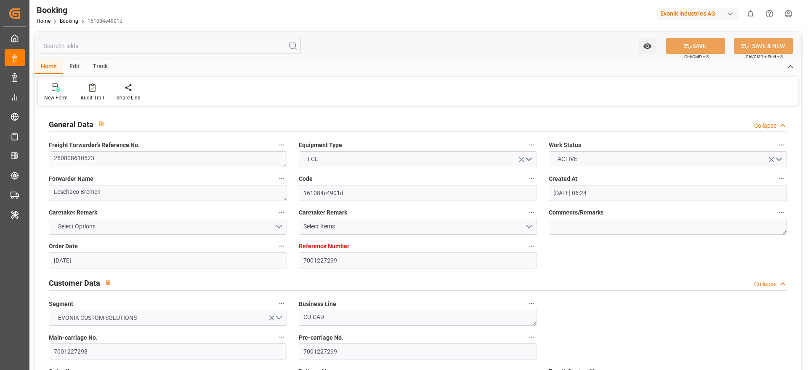
type input "07.09.2025 14:00"
type input "12.08.2025 00:00"
type input "07.09.2025 17:47"
type input "03.09.2025 15:57"
type input "20.10.2025 19:00"
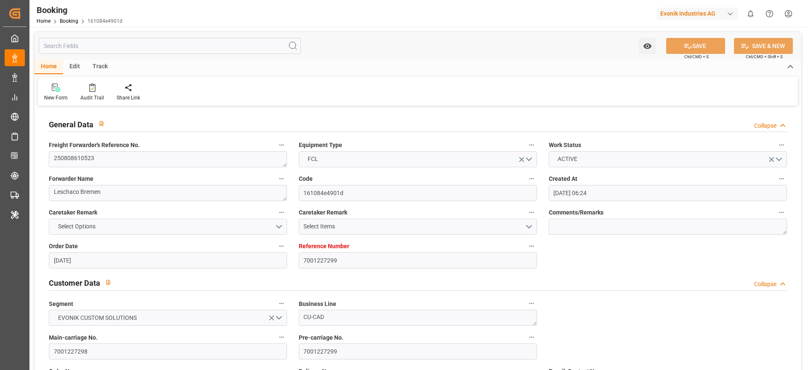
type input "18.10.2025 00:00"
type input "09.10.2025 06:00"
type input "09.10.2025 00:00"
type input "12.10.2025 00:00"
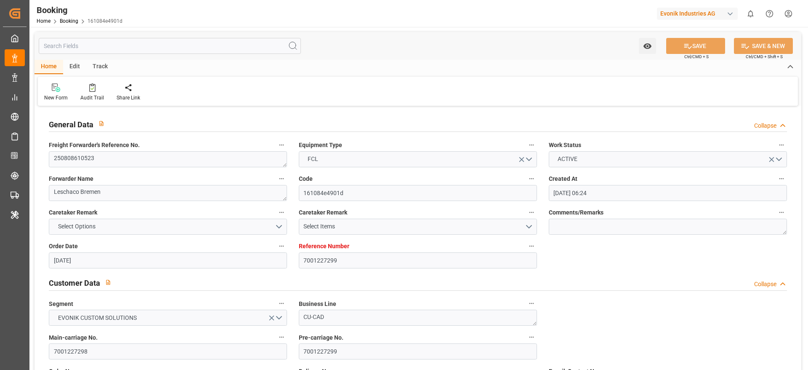
type input "20.08.2025"
type input "12.09.2025 09:02"
type input "12.09.2025"
type input "27.08.2025 13:34"
type input "31.08.2025 17:41"
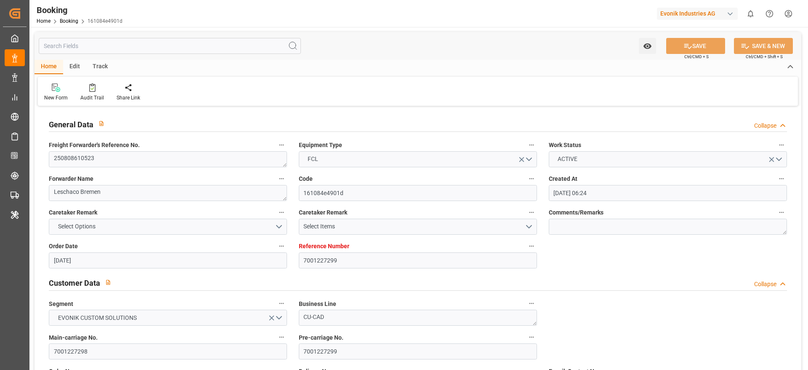
type input "05.09.2025 17:02"
type input "07.09.2025 14:00"
type input "07.09.2025 16:40"
type input "09.10.2025 06:00"
type input "09.10.2025 15:02"
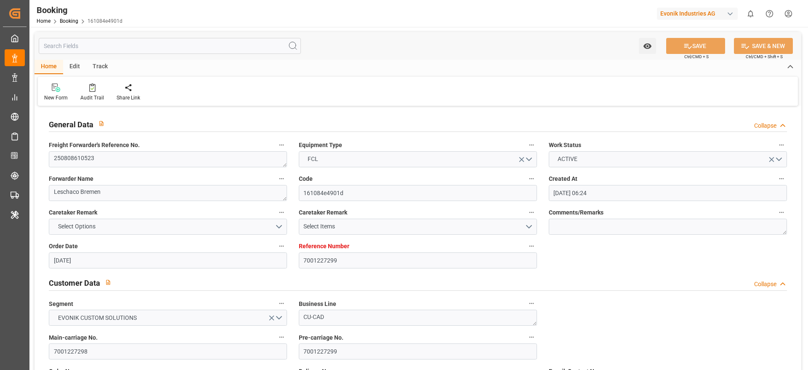
type input "09.10.2025 00:00"
type input "20.10.2025 19:00"
type input "20.10.2025 19:43"
type input "24.10.2025 19:43"
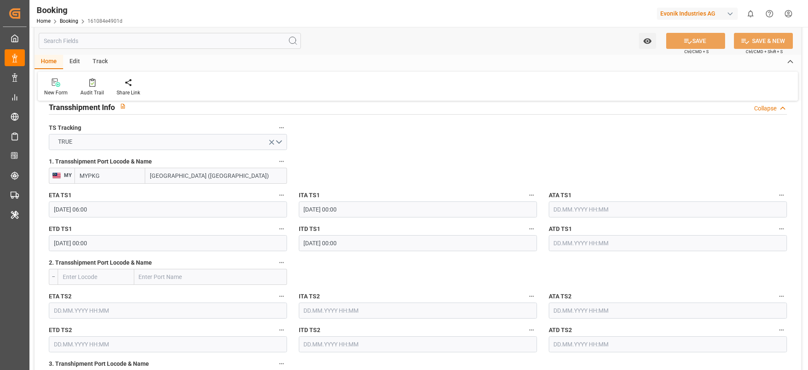
scroll to position [947, 0]
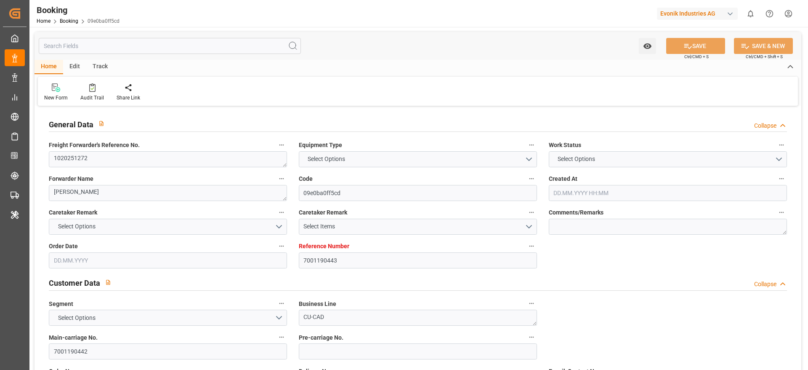
type input "7001190443"
type input "9839131"
type input "CMACGM"
type input "CMA CGM Group"
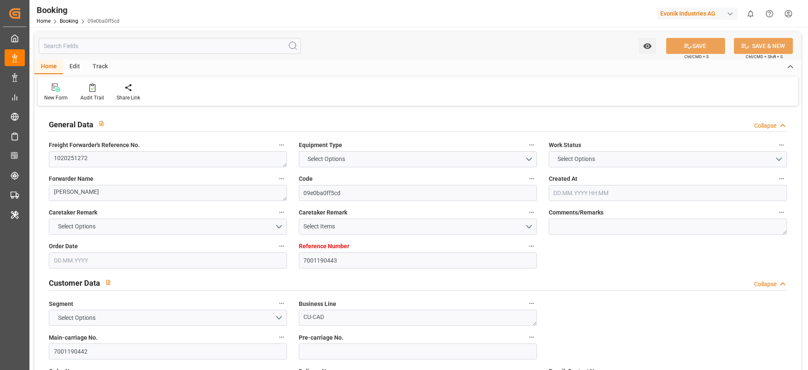
type input "BEANR"
type input "JPOSA"
type input "CNNBG"
type input "0"
type input "BEANR"
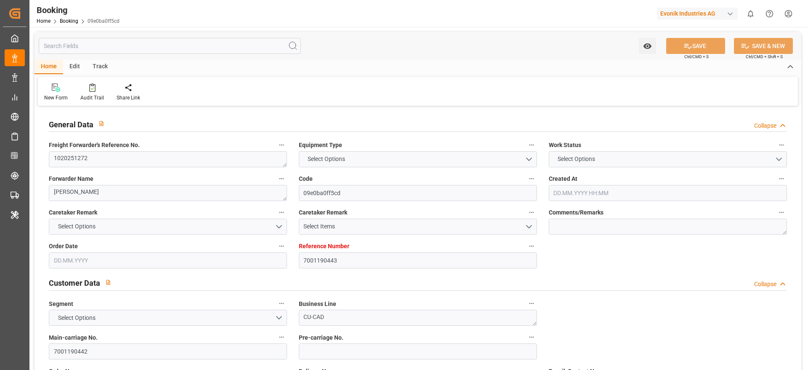
type input "JPOSA"
type input "9751743"
type input "10.06.2025 06:19"
type input "10.06.2025"
type input "25.08.2025"
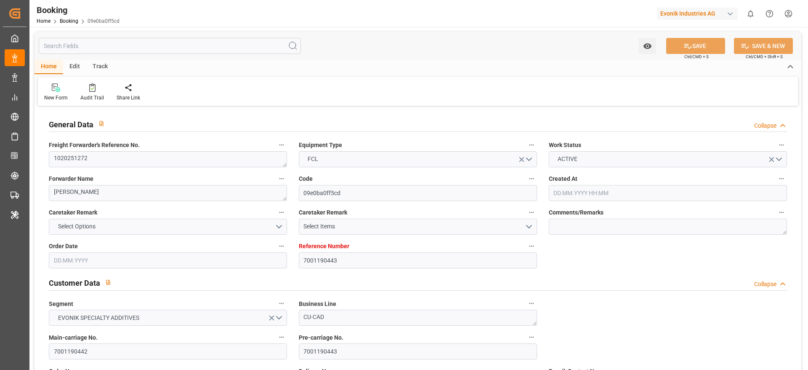
type input "23.06.2025"
type input "20.07.2025 00:00"
type input "20.07.2025 10:40"
type input "14.07.2025 18:51"
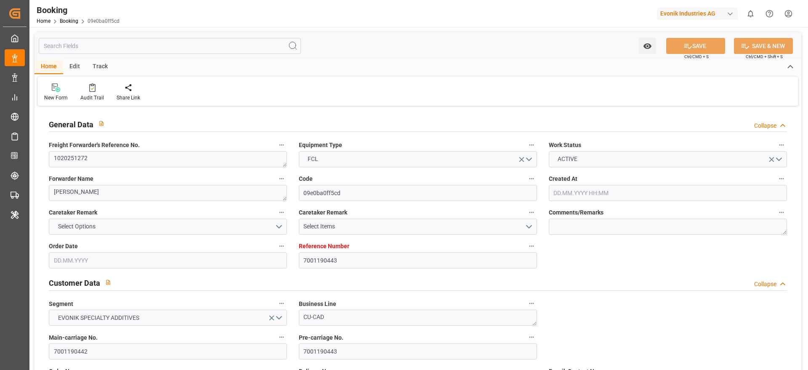
type input "17.09.2025 05:00"
type input "13.09.2025 00:00"
type input "07.09.2025 11:00"
type input "07.09.2025 00:00"
type input "07.09.2025 11:00"
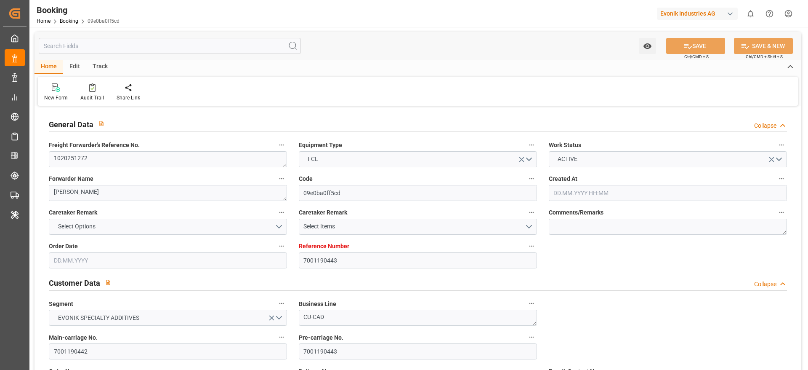
type input "13.09.2025 18:00"
type input "08.09.2025 00:00"
type input "22.08.2025"
type input "11.09.2025 11:23"
type input "11.09.2025"
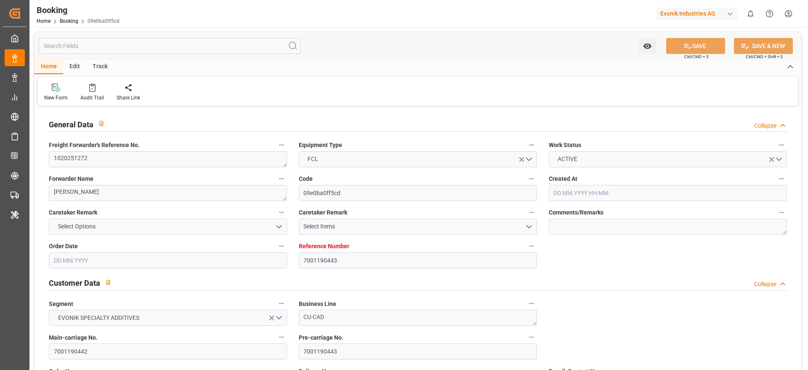
type input "30.06.2025 16:13"
type input "19.07.2025 06:51"
type input "20.07.2025 11:30"
type input "07.09.2025 11:00"
type input "07.09.2025 19:49"
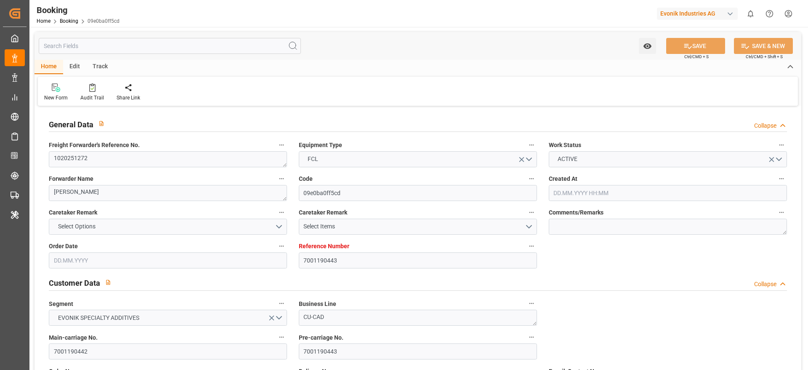
type input "08.09.2025 08:21"
type input "07.09.2025 21:12"
type input "13.09.2025 18:00"
type input "17.09.2025 05:00"
type input "17.09.2025 13:38"
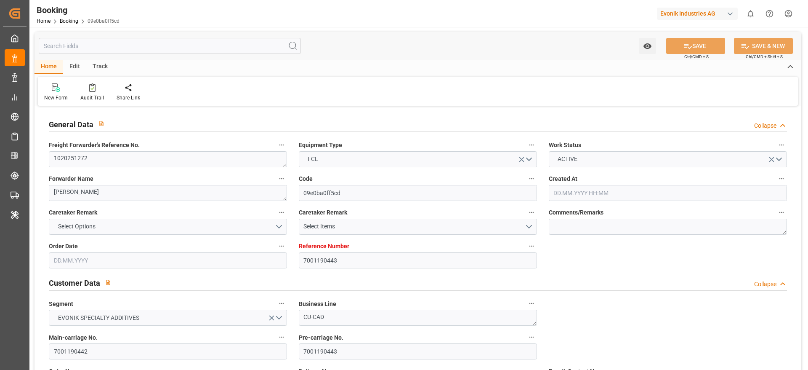
type input "21.09.2025 13:38"
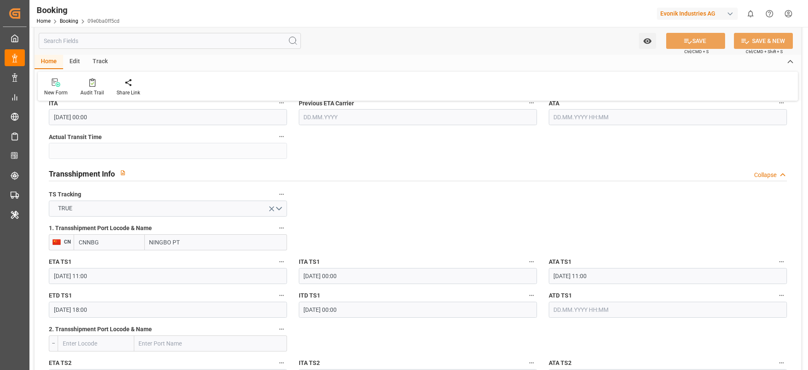
scroll to position [821, 0]
